Goal: Information Seeking & Learning: Understand process/instructions

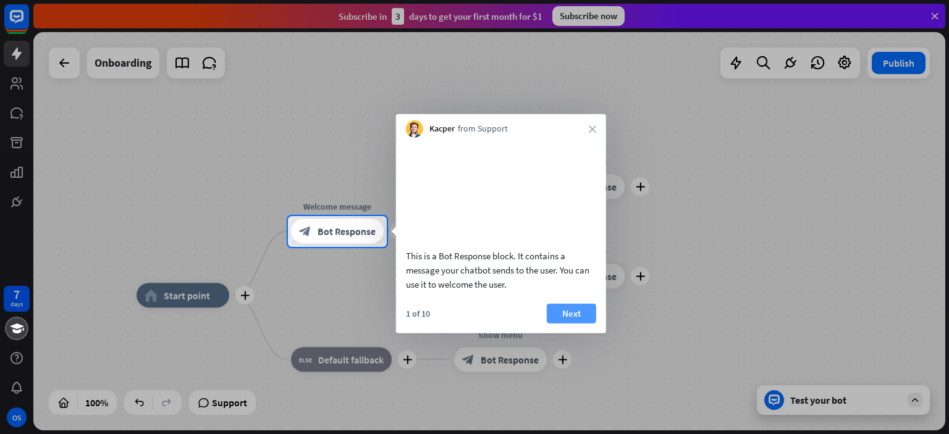
click at [586, 323] on button "Next" at bounding box center [571, 313] width 49 height 20
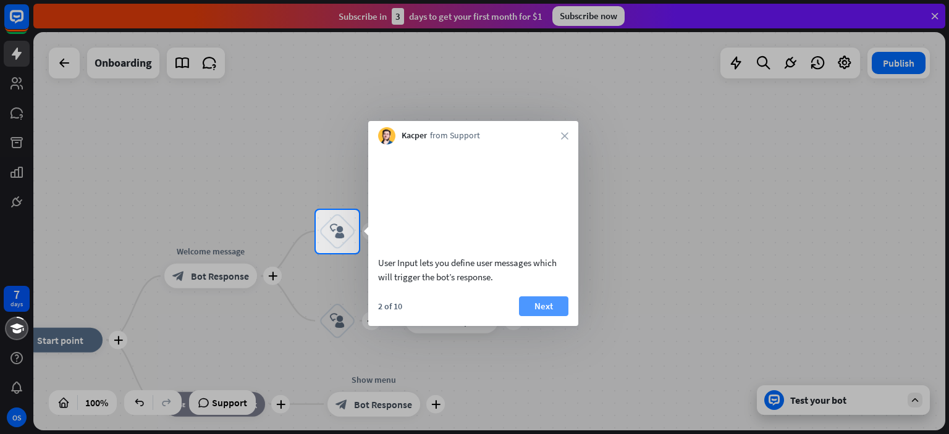
click at [554, 316] on button "Next" at bounding box center [543, 307] width 49 height 20
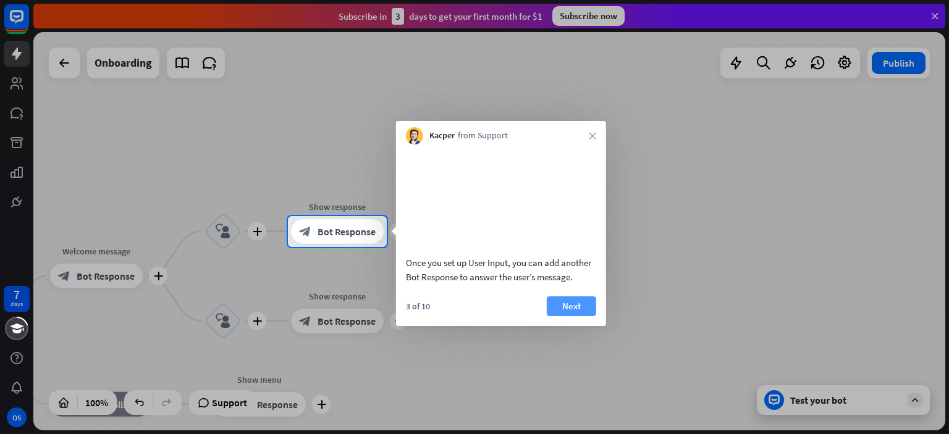
click at [574, 316] on button "Next" at bounding box center [571, 307] width 49 height 20
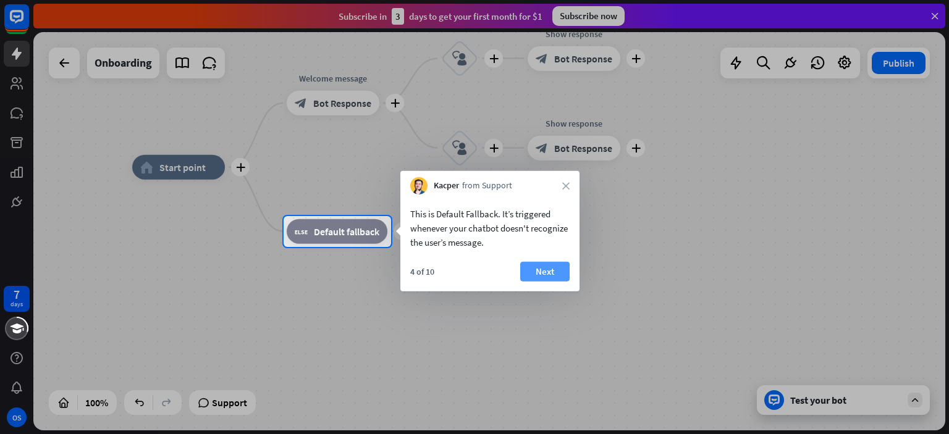
click at [560, 275] on button "Next" at bounding box center [544, 272] width 49 height 20
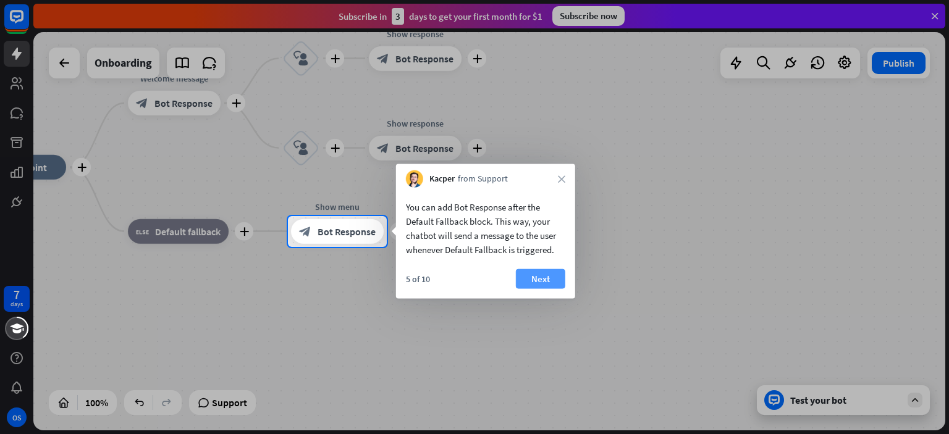
click at [555, 281] on button "Next" at bounding box center [540, 279] width 49 height 20
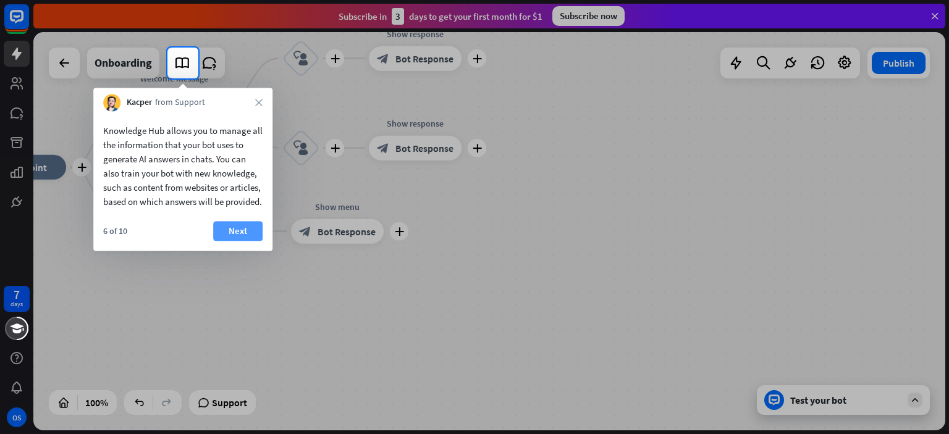
click at [250, 241] on button "Next" at bounding box center [237, 231] width 49 height 20
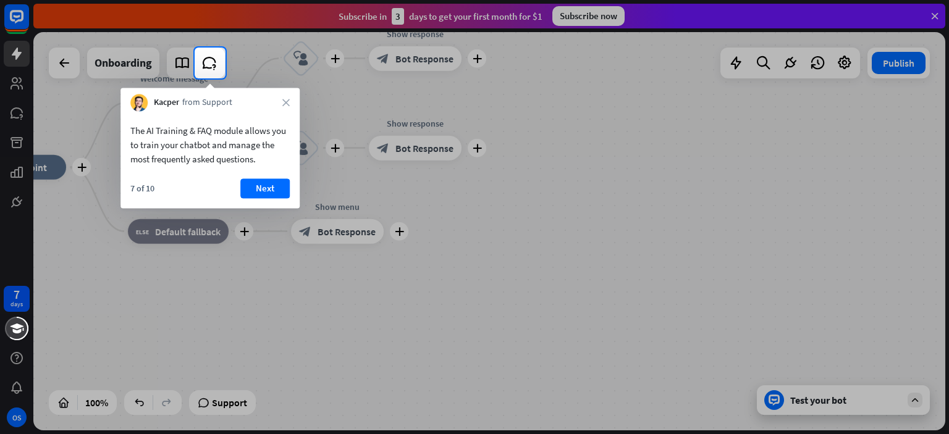
click at [286, 108] on div "Kacper from Support close" at bounding box center [210, 99] width 179 height 23
click at [286, 101] on icon "close" at bounding box center [285, 102] width 7 height 7
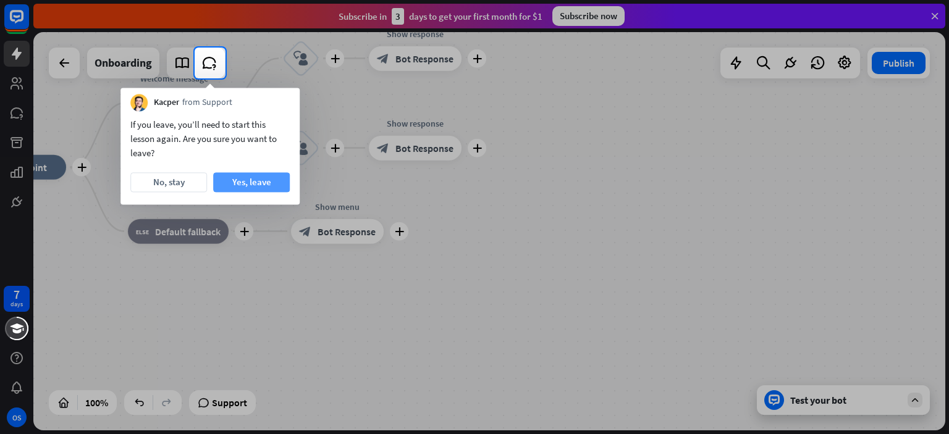
click at [270, 185] on button "Yes, leave" at bounding box center [251, 182] width 77 height 20
